Goal: Task Accomplishment & Management: Manage account settings

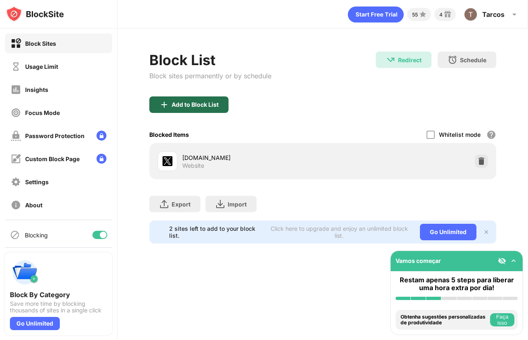
click at [165, 102] on img at bounding box center [164, 105] width 10 height 10
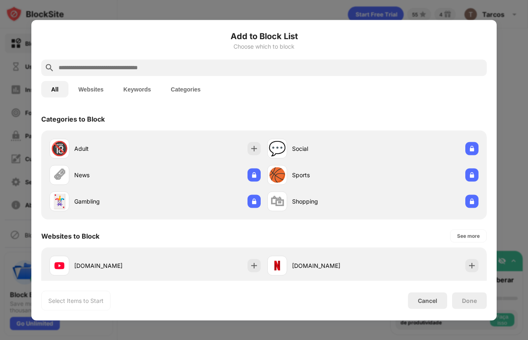
drag, startPoint x: 244, startPoint y: 151, endPoint x: 125, endPoint y: 127, distance: 121.3
click at [241, 151] on div "🔞 Adult" at bounding box center [155, 148] width 218 height 26
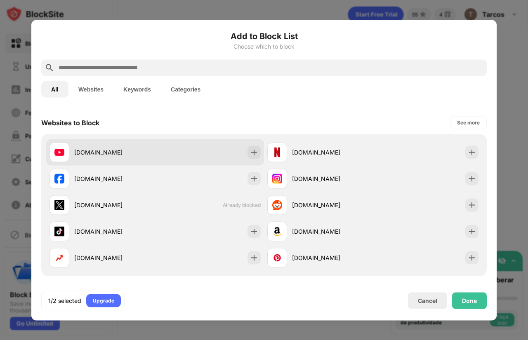
scroll to position [124, 0]
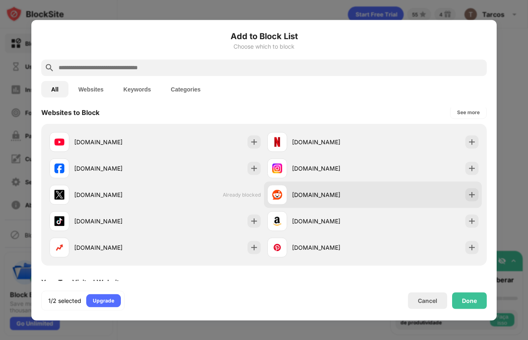
click at [374, 194] on div "[DOMAIN_NAME]" at bounding box center [373, 195] width 218 height 26
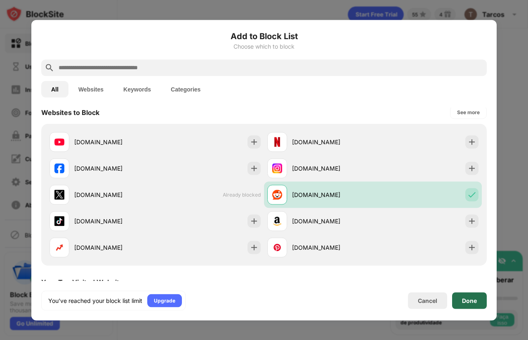
click at [456, 300] on div "Done" at bounding box center [469, 301] width 35 height 17
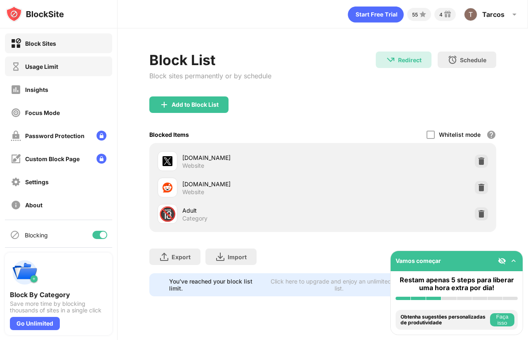
click at [40, 67] on div "Usage Limit" at bounding box center [41, 66] width 33 height 7
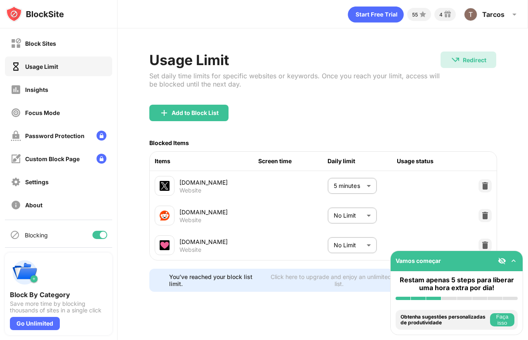
click at [345, 221] on body "Block Sites Usage Limit Insights Focus Mode Password Protection Custom Block Pa…" at bounding box center [264, 170] width 528 height 340
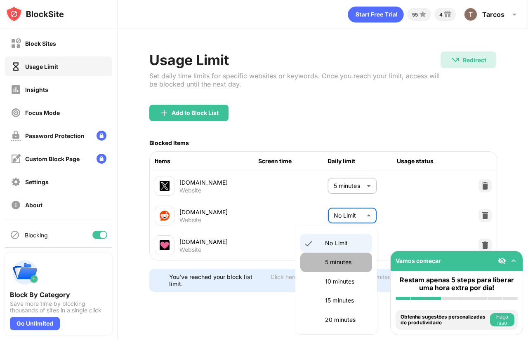
click at [345, 262] on p "5 minutes" at bounding box center [346, 262] width 42 height 9
type input "*"
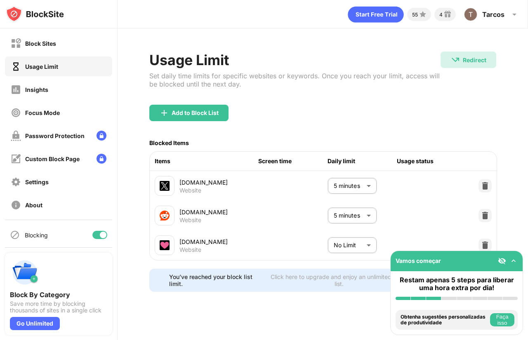
click at [345, 252] on body "Block Sites Usage Limit Insights Focus Mode Password Protection Custom Block Pa…" at bounding box center [264, 170] width 528 height 340
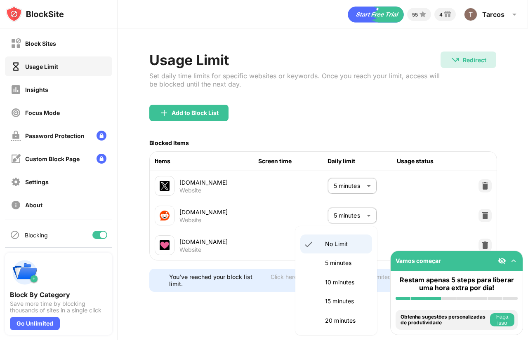
click at [344, 269] on li "5 minutes" at bounding box center [336, 263] width 72 height 19
type input "*"
